Goal: Information Seeking & Learning: Check status

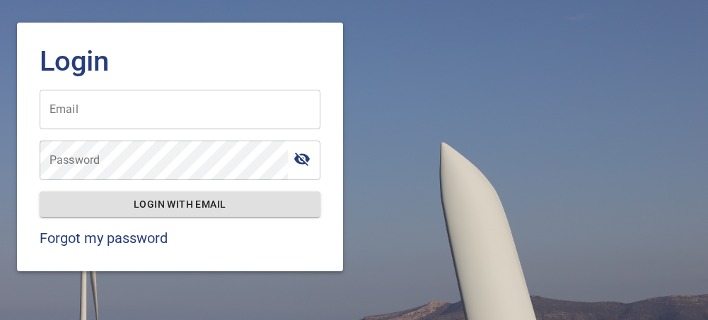
click at [163, 116] on input "Email" at bounding box center [180, 110] width 281 height 40
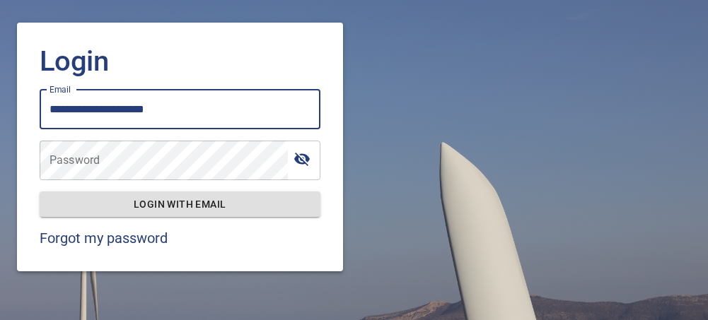
type input "**********"
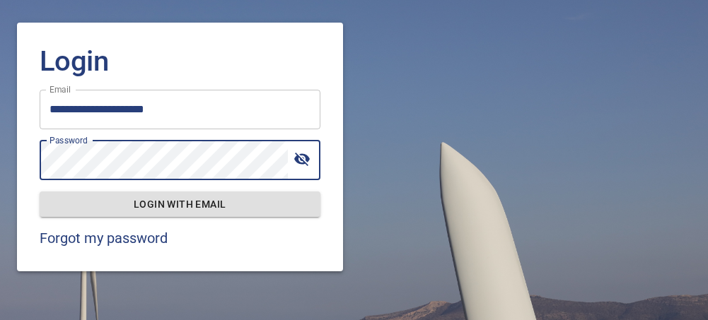
click at [40, 192] on button "Login with email" at bounding box center [180, 205] width 281 height 26
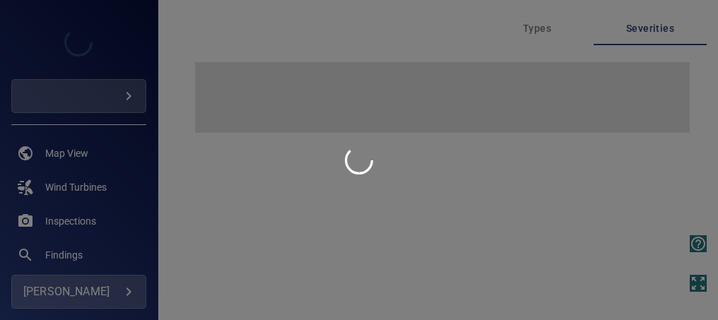
type input "*********"
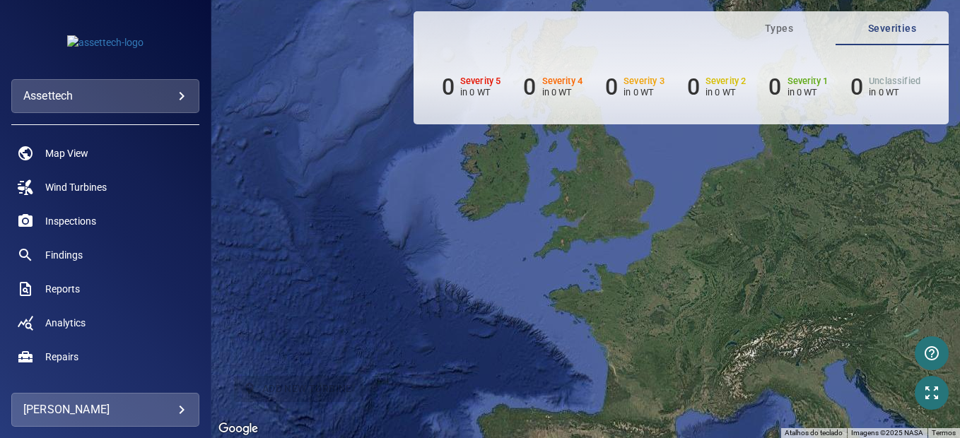
click at [132, 94] on body "**********" at bounding box center [480, 219] width 960 height 438
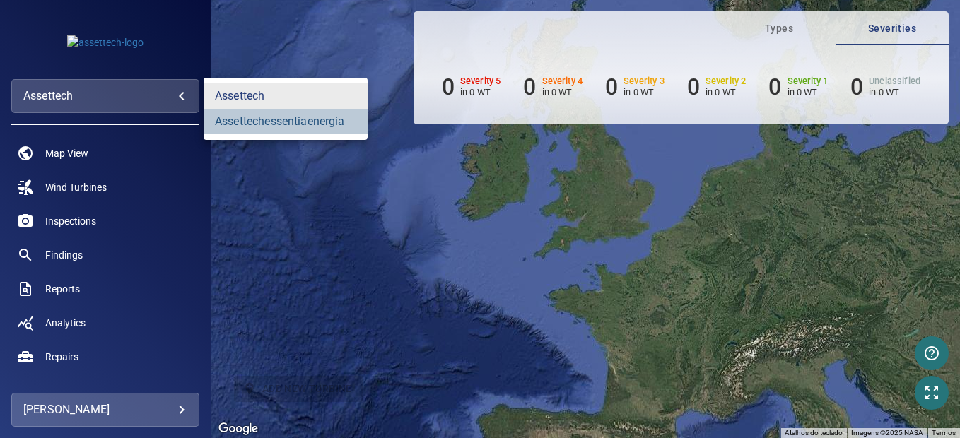
click at [256, 124] on link "assettechessentiaenergia" at bounding box center [286, 121] width 164 height 25
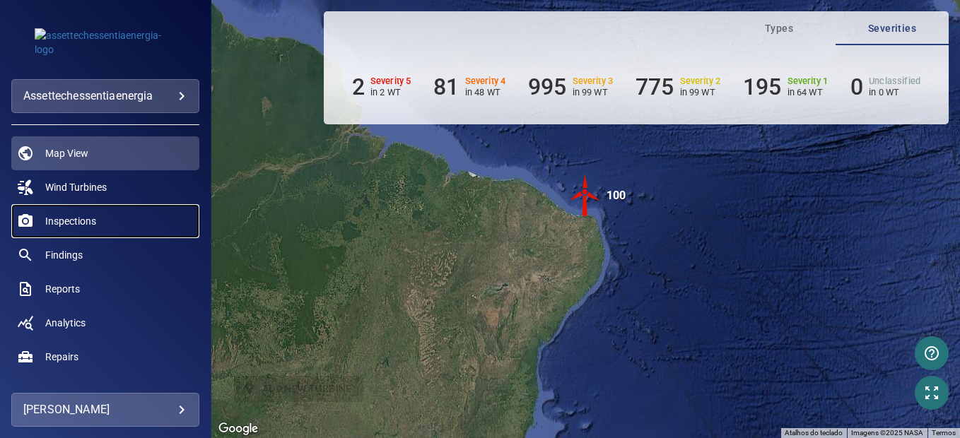
click at [91, 221] on span "Inspections" at bounding box center [70, 221] width 51 height 14
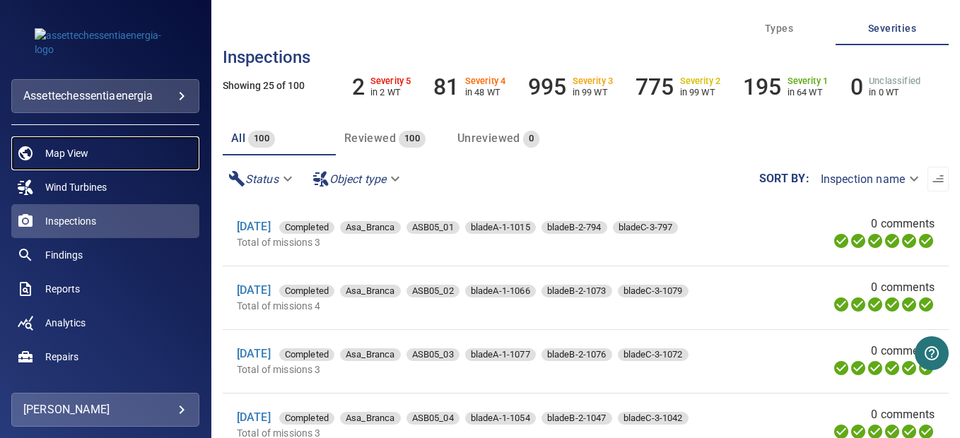
click at [139, 151] on link "Map View" at bounding box center [105, 153] width 188 height 34
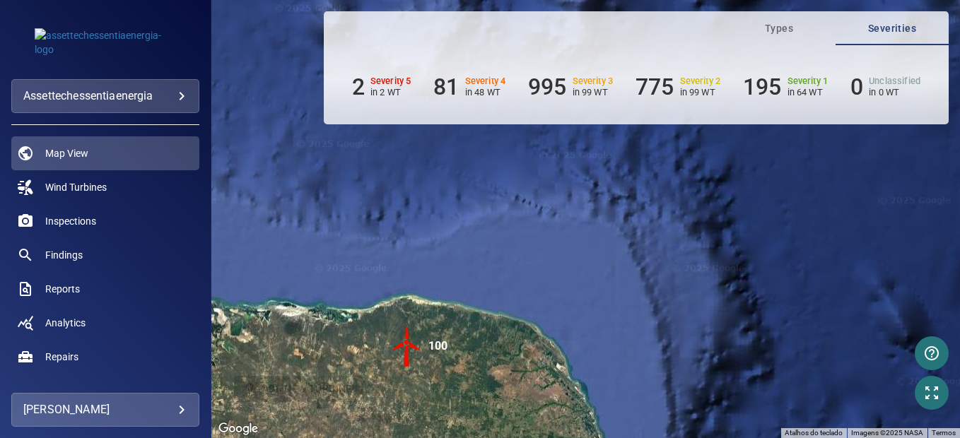
drag, startPoint x: 463, startPoint y: 357, endPoint x: 511, endPoint y: 275, distance: 94.7
click at [511, 275] on div "Pressione as teclas Alt + Enter para ativar o recurso de arrastar com o teclado…" at bounding box center [585, 219] width 749 height 438
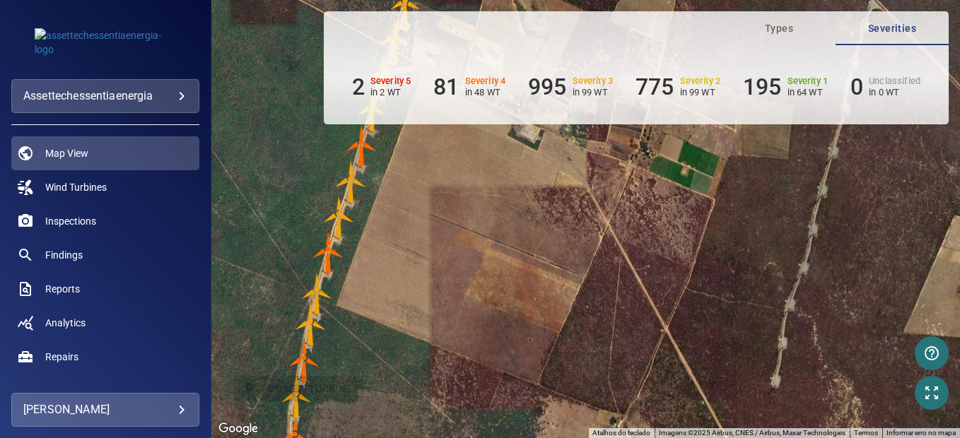
click at [349, 188] on img "ASB04_05" at bounding box center [351, 182] width 42 height 42
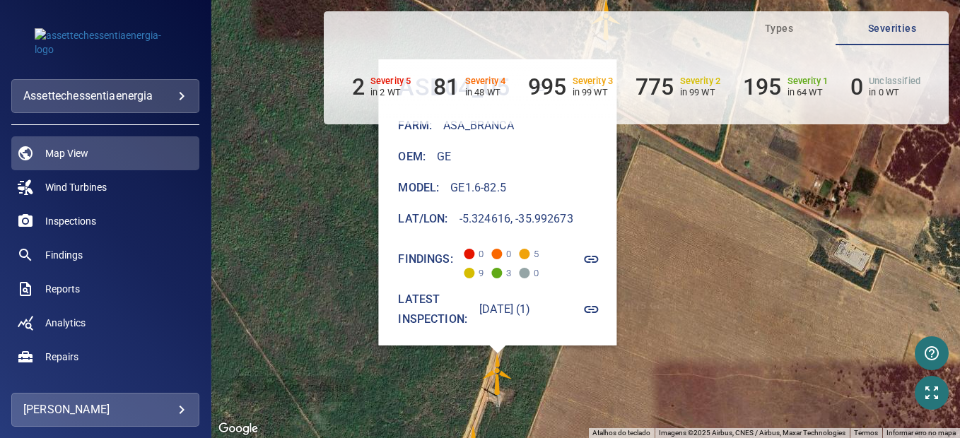
click at [680, 199] on div "Para iniciar o trajeto, pressione as teclas de seta. Pressione as teclas Alt + …" at bounding box center [585, 219] width 749 height 438
click at [747, 215] on div "Para iniciar o trajeto, pressione as teclas de seta. Pressione as teclas Alt + …" at bounding box center [585, 219] width 749 height 438
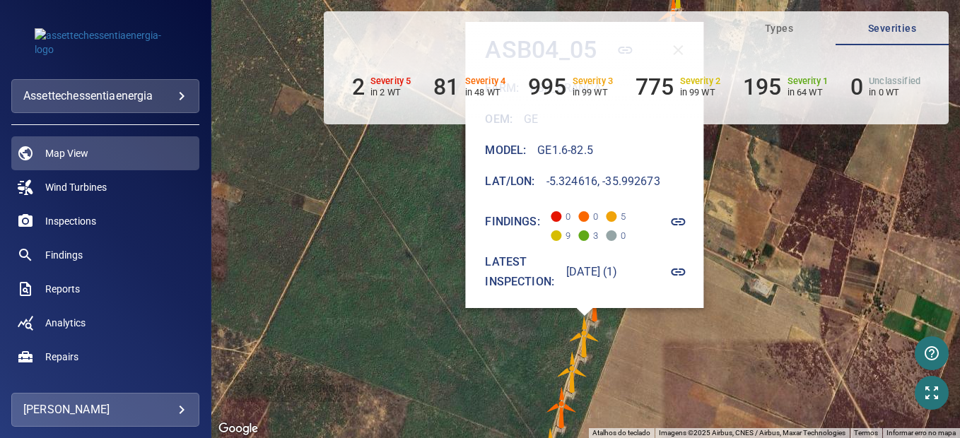
click at [574, 378] on img "ASB04_06" at bounding box center [573, 372] width 42 height 42
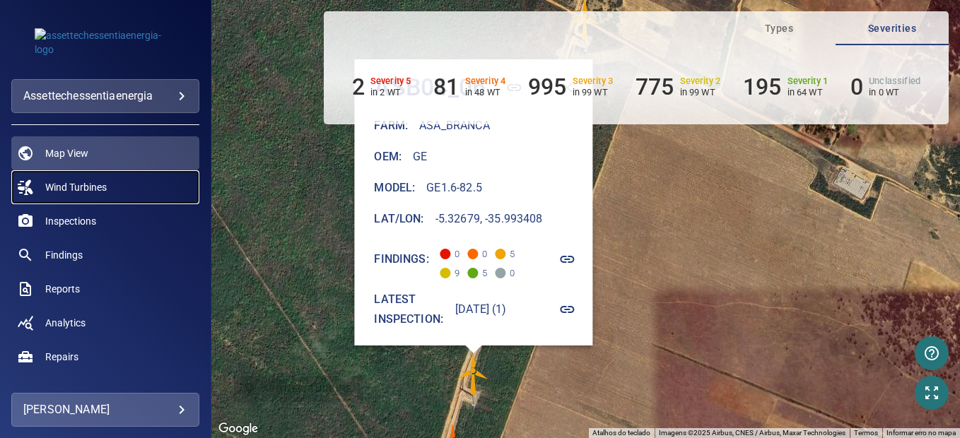
click at [100, 188] on span "Wind Turbines" at bounding box center [76, 187] width 62 height 14
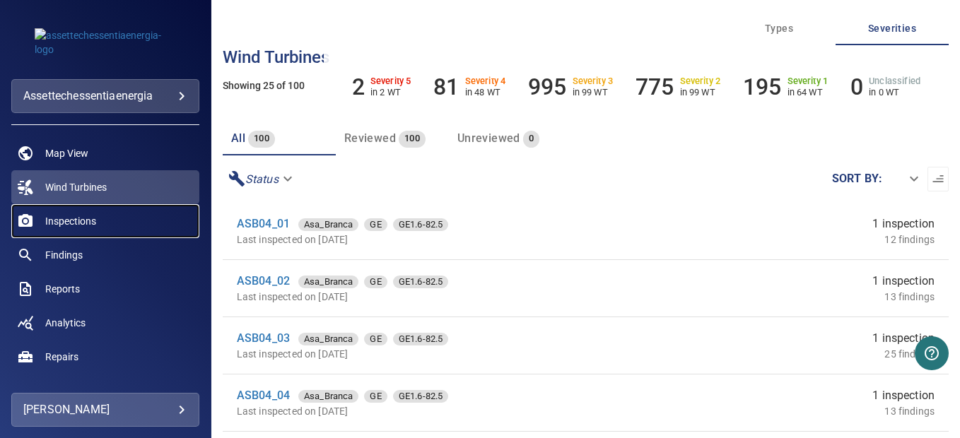
click at [76, 209] on link "Inspections" at bounding box center [105, 221] width 188 height 34
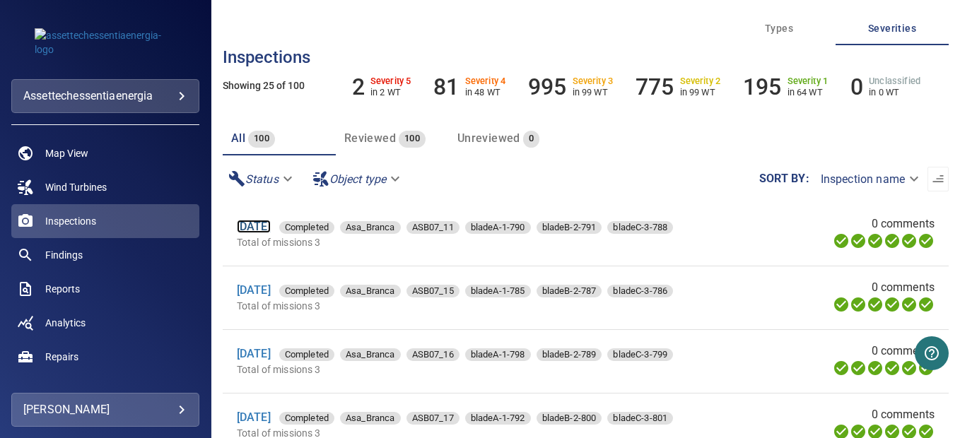
click at [271, 224] on link "[DATE]" at bounding box center [254, 226] width 34 height 13
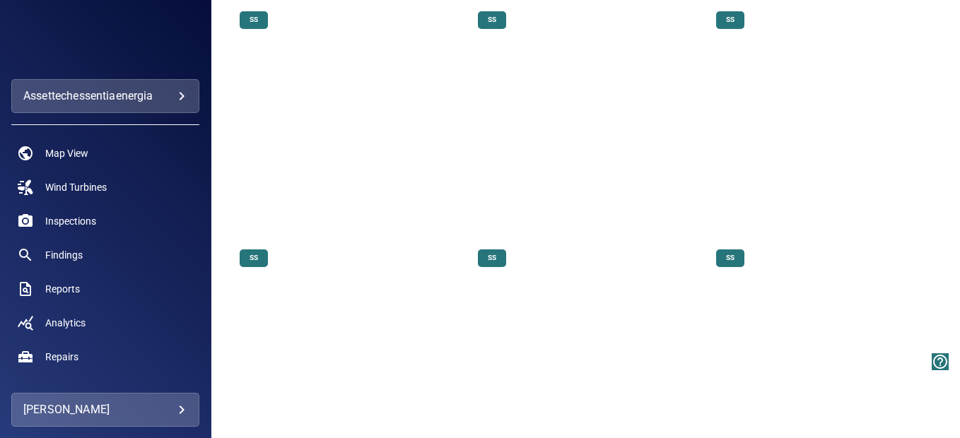
scroll to position [13498, 0]
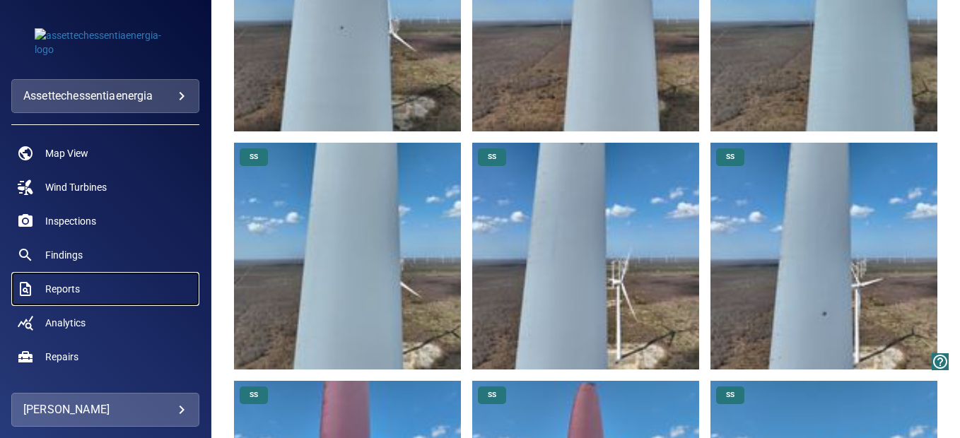
click at [72, 283] on span "Reports" at bounding box center [62, 289] width 35 height 14
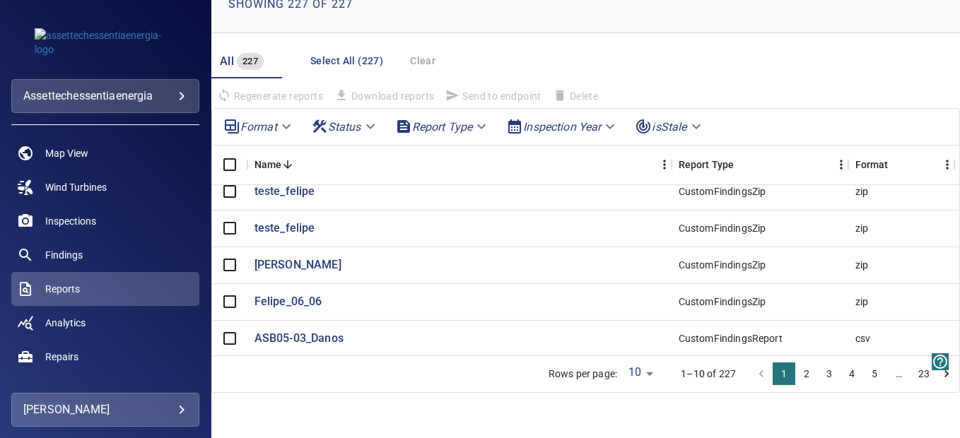
scroll to position [95, 0]
click at [796, 369] on button "2" at bounding box center [807, 374] width 23 height 23
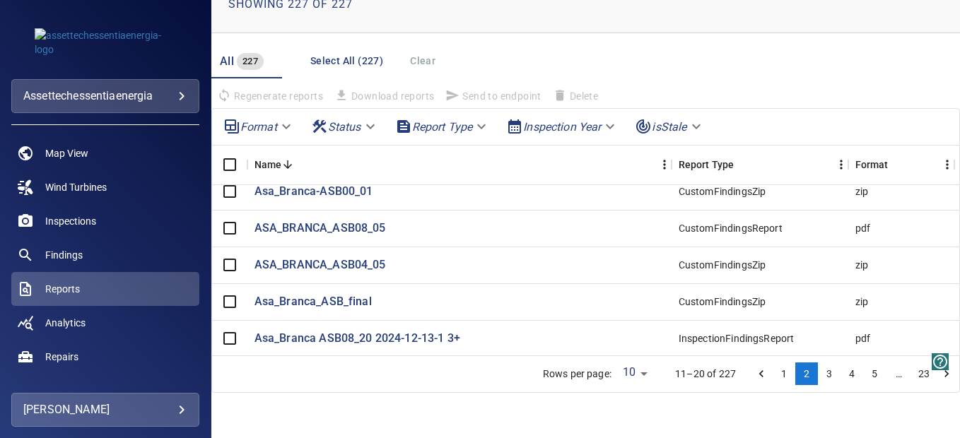
scroll to position [0, 0]
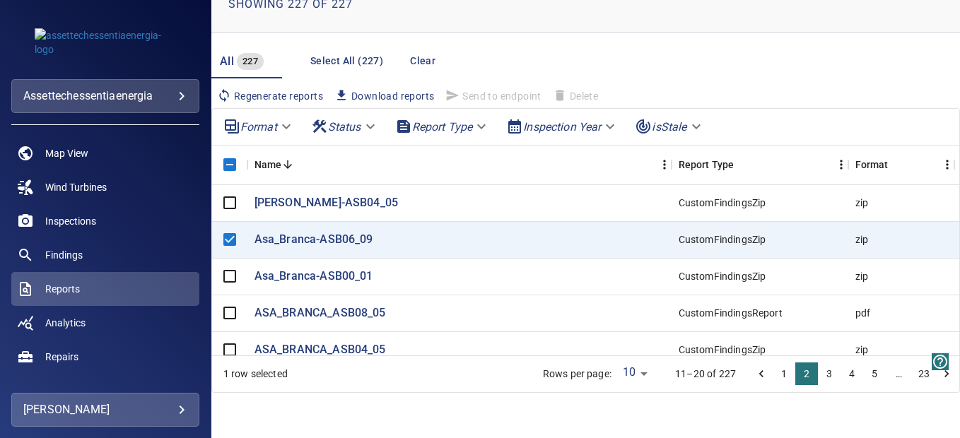
click at [284, 132] on body "**********" at bounding box center [480, 219] width 960 height 438
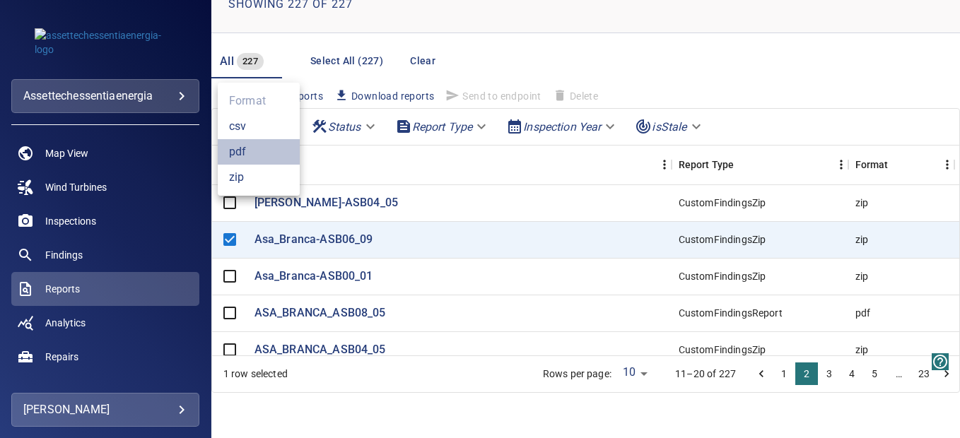
click at [264, 149] on li "pdf" at bounding box center [259, 151] width 82 height 25
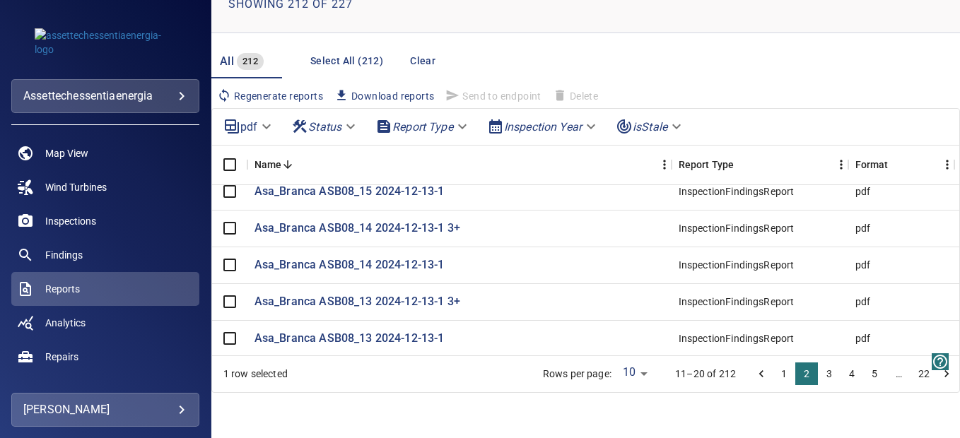
scroll to position [95, 0]
click at [425, 331] on p "Asa_Branca ASB08_13 2024-12-13-1" at bounding box center [350, 339] width 190 height 16
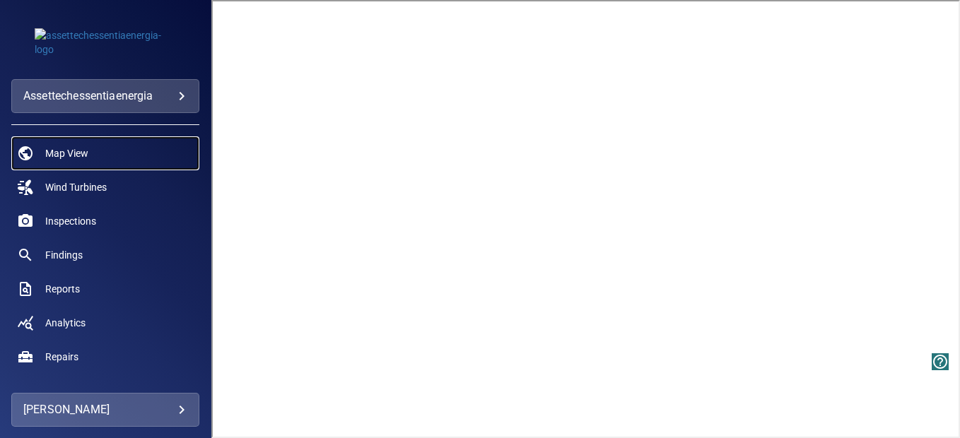
click at [141, 157] on link "Map View" at bounding box center [105, 153] width 188 height 34
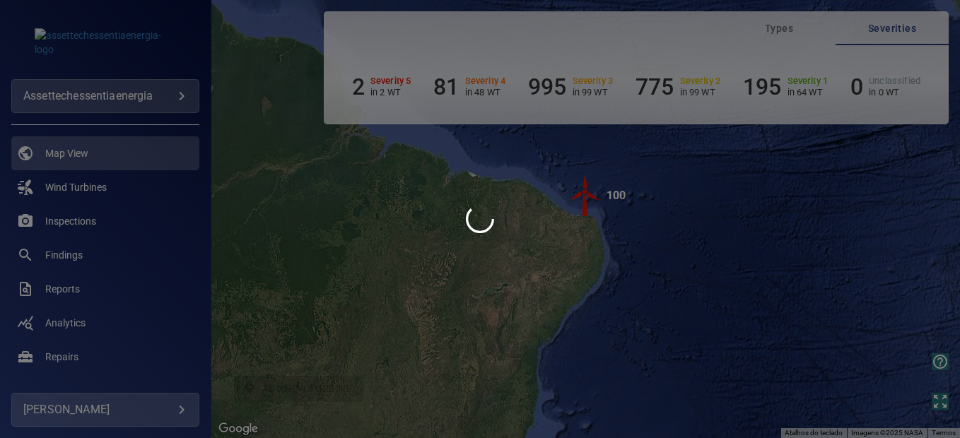
click at [625, 338] on div at bounding box center [480, 219] width 960 height 438
click at [574, 206] on div at bounding box center [480, 219] width 960 height 438
